Goal: Check status: Check status

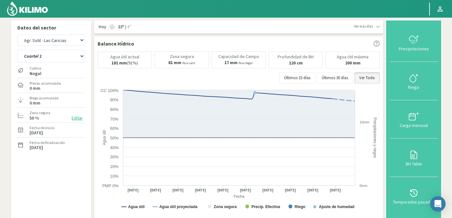
select select "3502: Object"
click at [65, 40] on select "Agr. Huertos de Chocalan Agrícola Bakia Agrícola Bakia - IC Agrícola Exser - Ca…" at bounding box center [50, 40] width 67 height 11
click at [57, 38] on select "Agr. Huertos de Chocalan Agrícola Bakia Agrícola Bakia - IC Agrícola Exser - Ca…" at bounding box center [50, 40] width 67 height 11
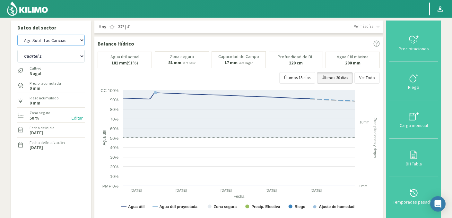
click at [54, 42] on select "Agr. Huertos de Chocalan Agrícola Bakia Agrícola Bakia - IC Agrícola Exser - Ca…" at bounding box center [50, 40] width 67 height 11
click at [17, 35] on select "Agr. Huertos de Chocalan Agrícola Bakia Agrícola Bakia - IC Agrícola Exser - Ca…" at bounding box center [50, 40] width 67 height 11
select select "317: Object"
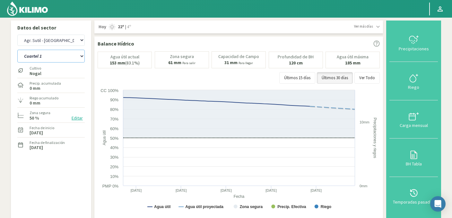
click at [64, 57] on select "Cuartel 1 Cuartel 2 Cuartel 3 Cuartel 4 Cuartel 5 Cuartel 6" at bounding box center [50, 56] width 67 height 13
click at [17, 50] on select "Cuartel 1 Cuartel 2 Cuartel 3 Cuartel 4 Cuartel 5 Cuartel 6" at bounding box center [50, 56] width 67 height 13
click at [58, 59] on select "Cuartel 1 Cuartel 2 Cuartel 3 Cuartel 4 Cuartel 5 Cuartel 6" at bounding box center [50, 56] width 67 height 13
click at [17, 50] on select "Cuartel 1 Cuartel 2 Cuartel 3 Cuartel 4 Cuartel 5 Cuartel 6" at bounding box center [50, 56] width 67 height 13
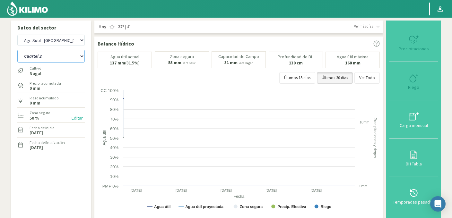
select select "6: Object"
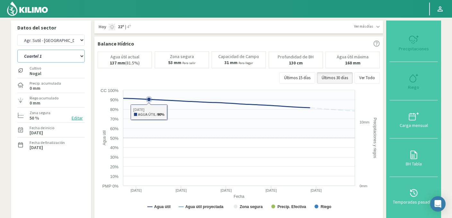
select select "608: Object"
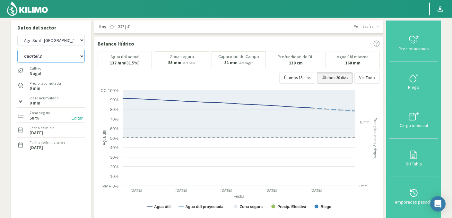
click at [46, 52] on select "Cuartel 1 Cuartel 2 Cuartel 3 Cuartel 4 Cuartel 5 Cuartel 6" at bounding box center [50, 56] width 67 height 13
click at [17, 50] on select "Cuartel 1 Cuartel 2 Cuartel 3 Cuartel 4 Cuartel 5 Cuartel 6" at bounding box center [50, 56] width 67 height 13
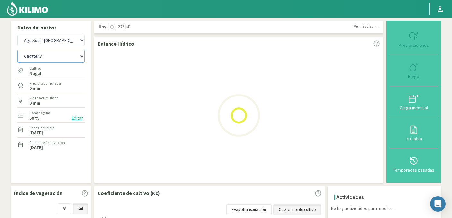
select select "13: Object"
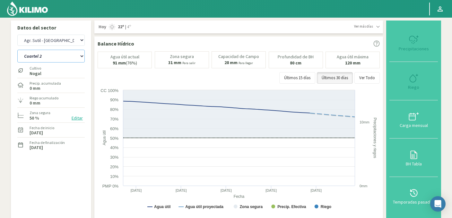
select select "899: Object"
click at [56, 58] on select "Cuartel 1 Cuartel 2 Cuartel 3 Cuartel 4 Cuartel 5 Cuartel 6" at bounding box center [50, 56] width 67 height 13
click at [17, 50] on select "Cuartel 1 Cuartel 2 Cuartel 3 Cuartel 4 Cuartel 5 Cuartel 6" at bounding box center [50, 56] width 67 height 13
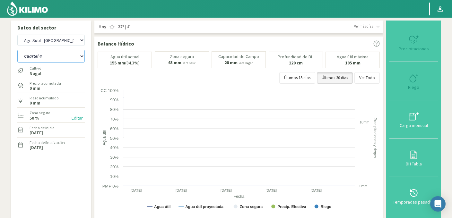
select select "20: Object"
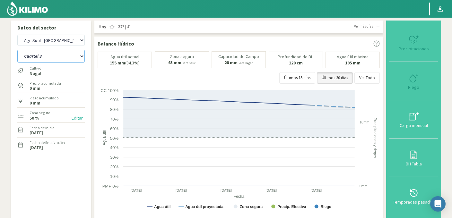
select select "1190: Object"
click at [44, 58] on select "Cuartel 1 Cuartel 2 Cuartel 3 Cuartel 4 Cuartel 5 Cuartel 6" at bounding box center [50, 56] width 67 height 13
click at [17, 50] on select "Cuartel 1 Cuartel 2 Cuartel 3 Cuartel 4 Cuartel 5 Cuartel 6" at bounding box center [50, 56] width 67 height 13
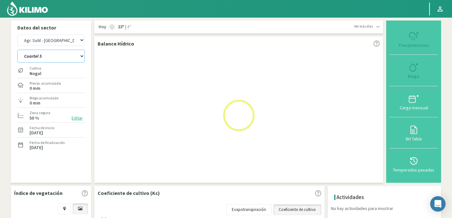
select select "27: Object"
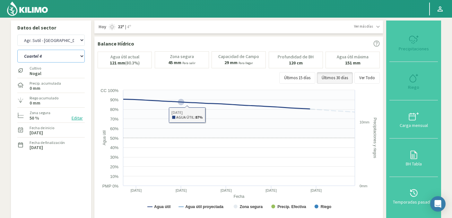
select select "1481: Object"
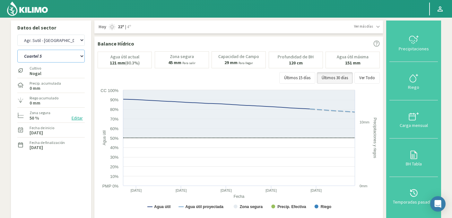
click at [44, 56] on select "Cuartel 1 Cuartel 2 Cuartel 3 Cuartel 4 Cuartel 5 Cuartel 6" at bounding box center [50, 56] width 67 height 13
click at [17, 50] on select "Cuartel 1 Cuartel 2 Cuartel 3 Cuartel 4 Cuartel 5 Cuartel 6" at bounding box center [50, 56] width 67 height 13
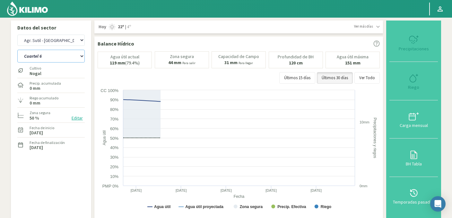
select select "34: Object"
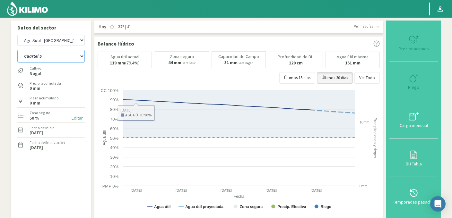
select select "1772: Object"
select select "41: Object"
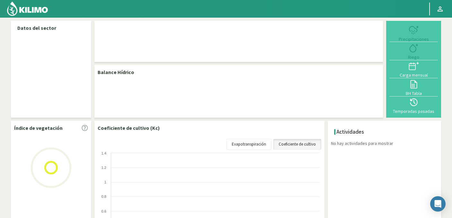
select select "26: Object"
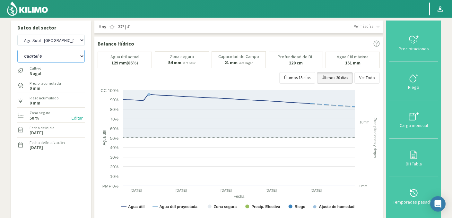
click at [54, 57] on select "Cuartel 1 Cuartel 2 Cuartel 3 Cuartel 4 Cuartel 5 Cuartel 6" at bounding box center [50, 56] width 67 height 13
click at [17, 50] on select "Cuartel 1 Cuartel 2 Cuartel 3 Cuartel 4 Cuartel 5 Cuartel 6" at bounding box center [50, 56] width 67 height 13
click at [47, 54] on select "Cuartel 1 Cuartel 2 Cuartel 3 Cuartel 4 Cuartel 5 Cuartel 6" at bounding box center [50, 56] width 67 height 13
select select "3: Object"
click at [17, 50] on select "Cuartel 1 Cuartel 2 Cuartel 3 Cuartel 4 Cuartel 5 Cuartel 6" at bounding box center [50, 56] width 67 height 13
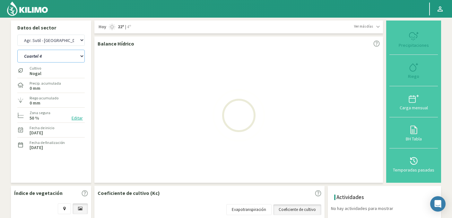
select select "317: Object"
select select "9: Object"
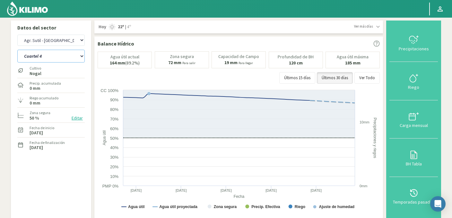
click at [47, 57] on select "Cuartel 1 Cuartel 2 Cuartel 3 Cuartel 4 Cuartel 5 Cuartel 6" at bounding box center [50, 56] width 67 height 13
select select "608: Object"
click at [17, 50] on select "Cuartel 1 Cuartel 2 Cuartel 3 Cuartel 4 Cuartel 5 Cuartel 6" at bounding box center [50, 56] width 67 height 13
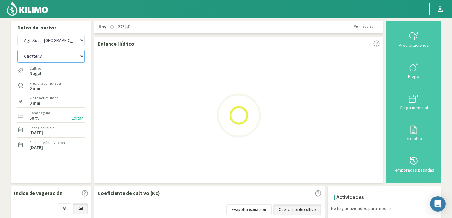
select select "15: Object"
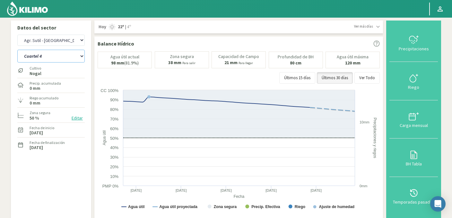
click at [46, 57] on select "Cuartel 1 Cuartel 2 Cuartel 3 Cuartel 4 Cuartel 5 Cuartel 6" at bounding box center [50, 56] width 67 height 13
select select "899: Object"
click at [55, 59] on select "Cuartel 1 Cuartel 2 Cuartel 3 Cuartel 4 Cuartel 5 Cuartel 6" at bounding box center [50, 56] width 67 height 13
click at [17, 50] on select "Cuartel 1 Cuartel 2 Cuartel 3 Cuartel 4 Cuartel 5 Cuartel 6" at bounding box center [50, 56] width 67 height 13
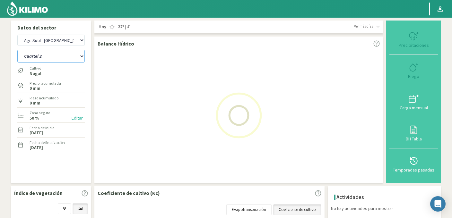
select select "20: Object"
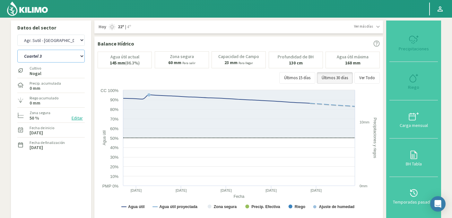
select select "1190: Object"
click at [49, 55] on select "Cuartel 1 Cuartel 2 Cuartel 3 Cuartel 4 Cuartel 5 Cuartel 6" at bounding box center [50, 56] width 67 height 13
click at [17, 50] on select "Cuartel 1 Cuartel 2 Cuartel 3 Cuartel 4 Cuartel 5 Cuartel 6" at bounding box center [50, 56] width 67 height 13
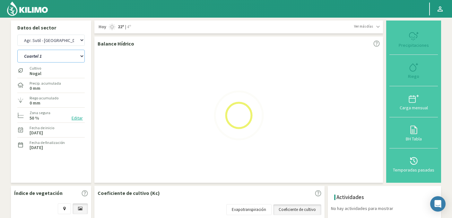
select select "25: Object"
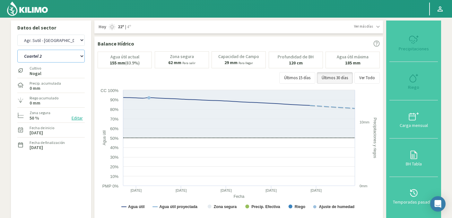
select select "1481: Object"
select select "30: Object"
